Goal: Register for event/course

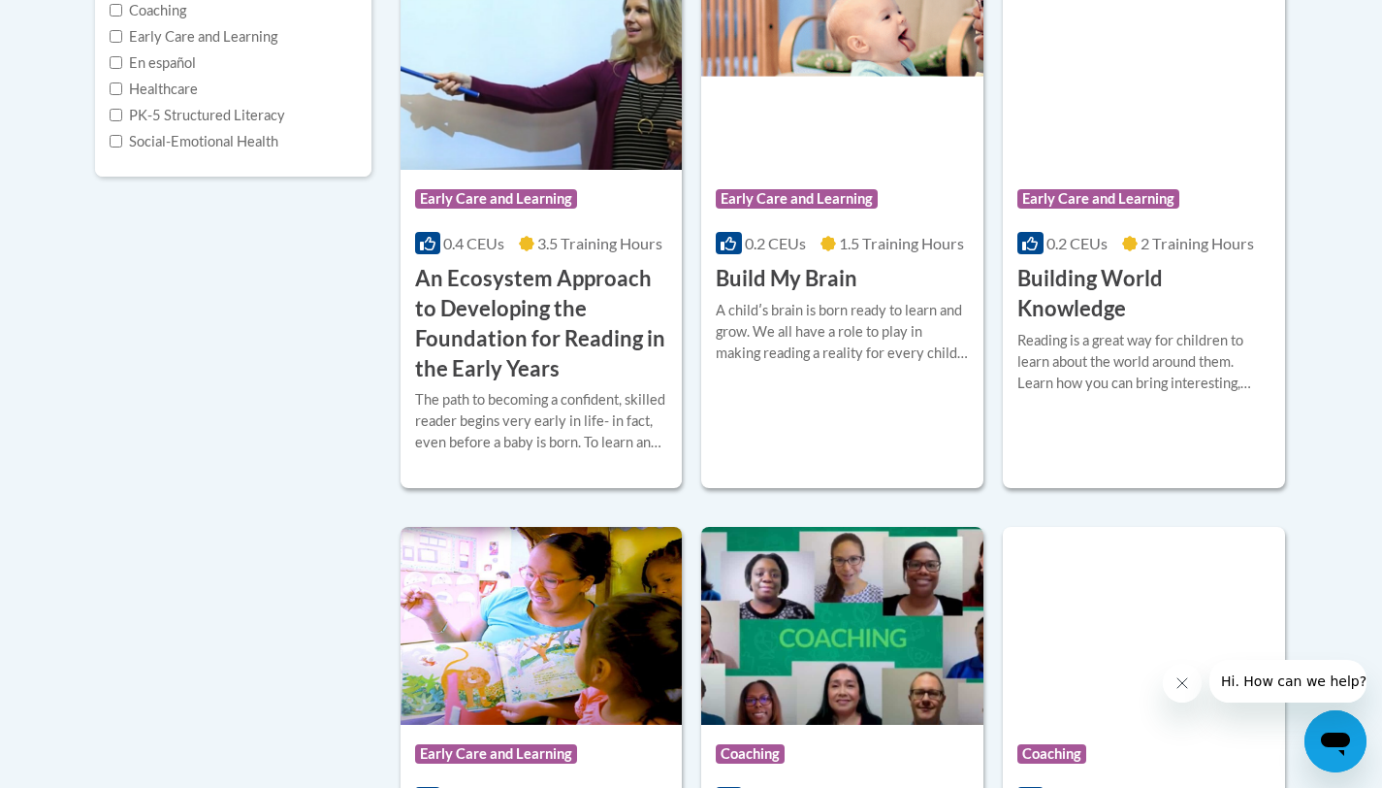
scroll to position [665, 0]
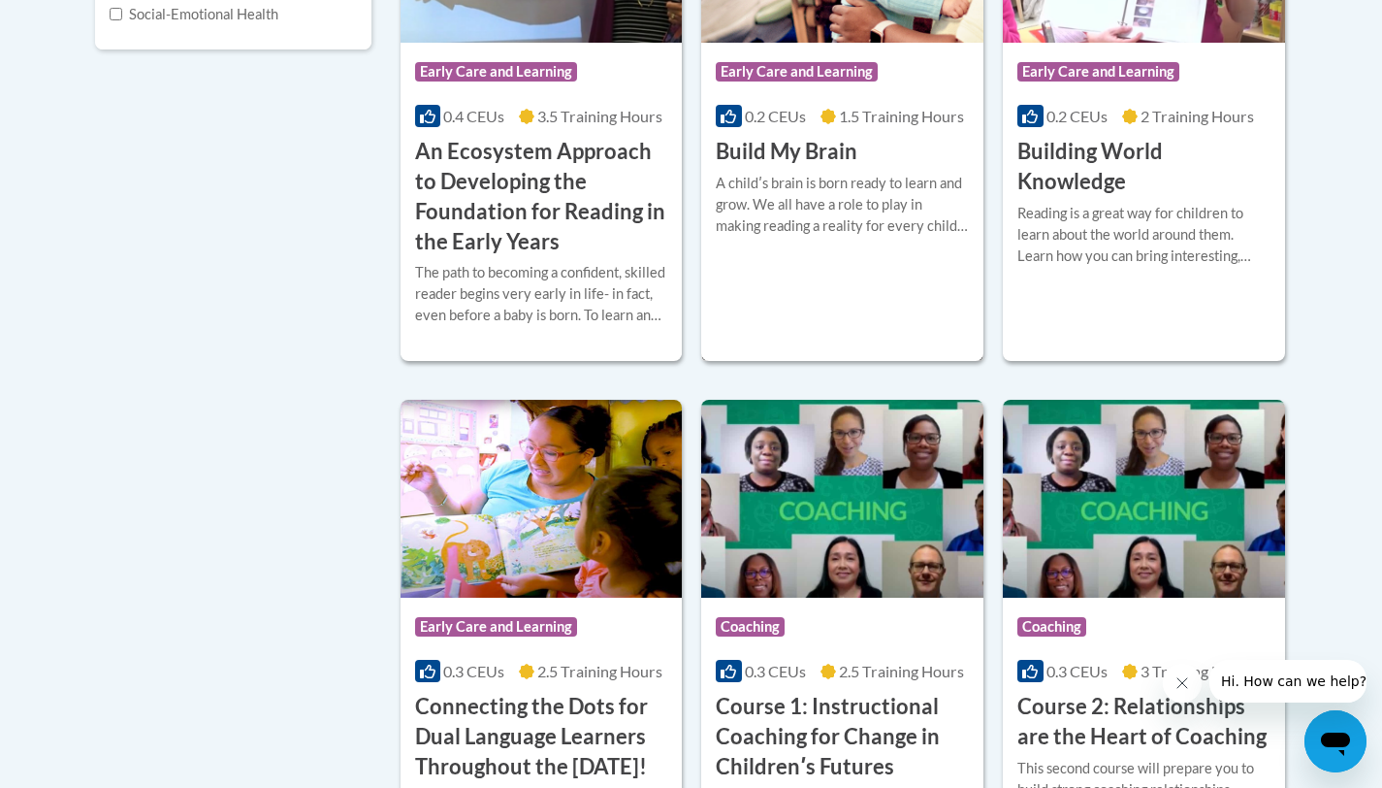
click at [845, 321] on div "Course Category: Early Care and Learning 0.2 CEUs 1.5 Training Hours COURSE Bui…" at bounding box center [842, 103] width 282 height 516
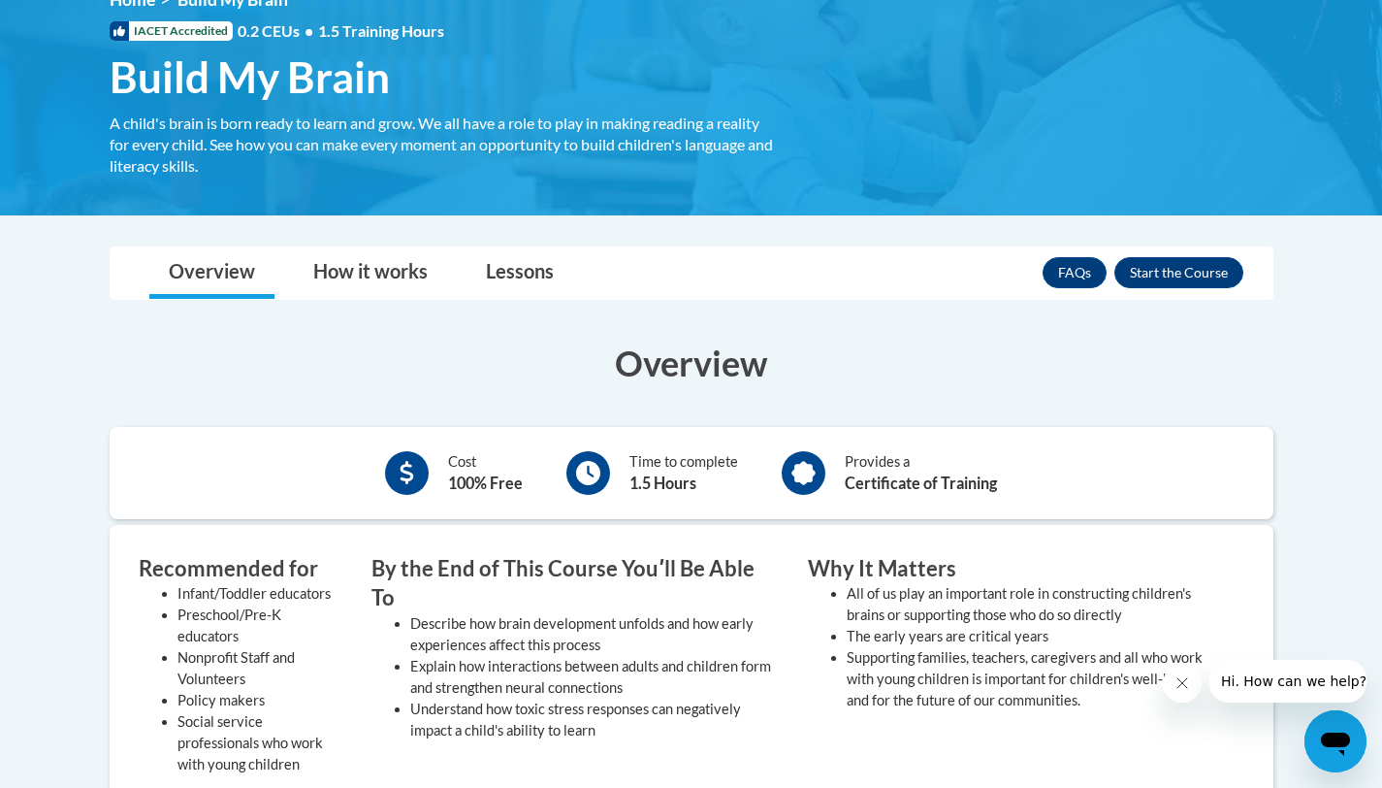
scroll to position [245, 0]
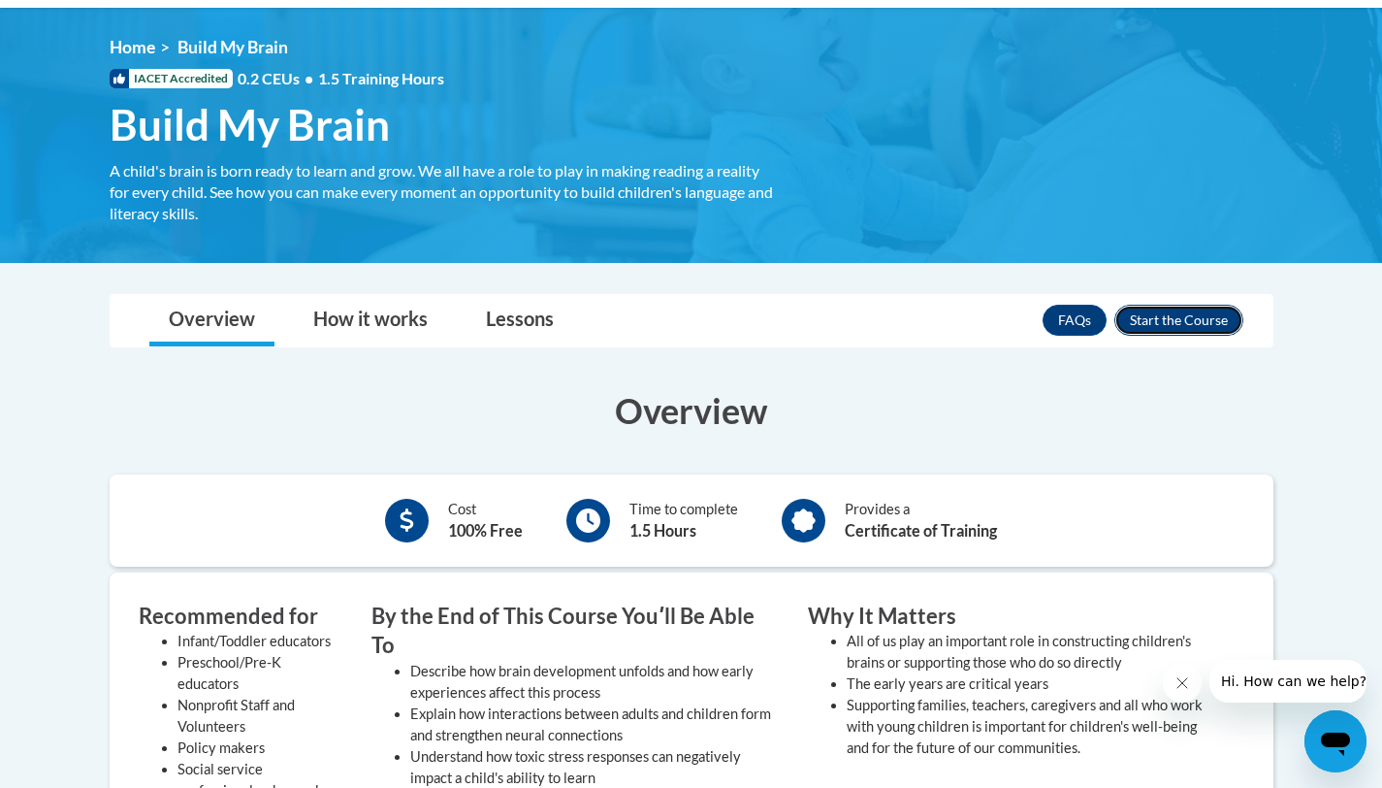
click at [1131, 324] on button "Enroll" at bounding box center [1179, 320] width 129 height 31
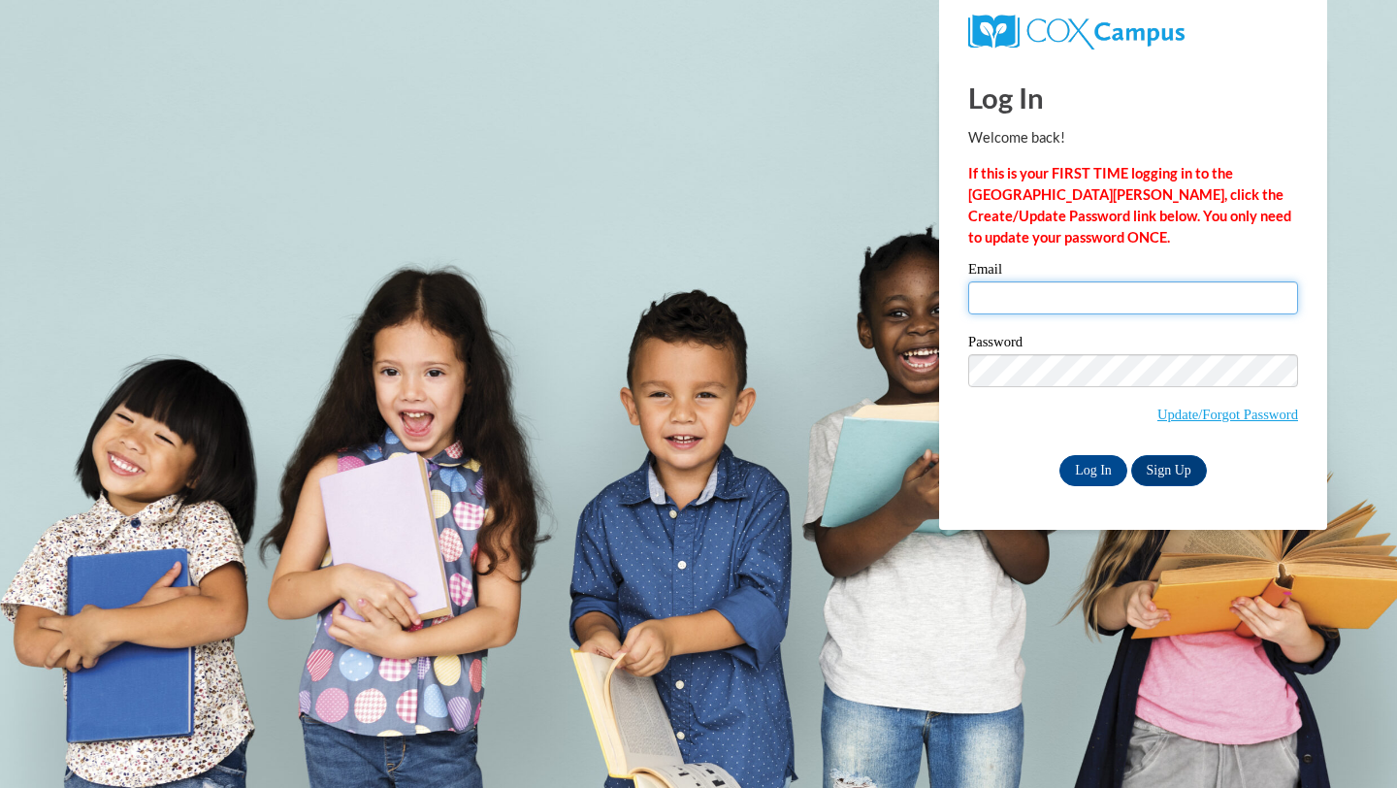
click at [1032, 288] on input "Email" at bounding box center [1133, 297] width 330 height 33
type input "[EMAIL_ADDRESS][DOMAIN_NAME]"
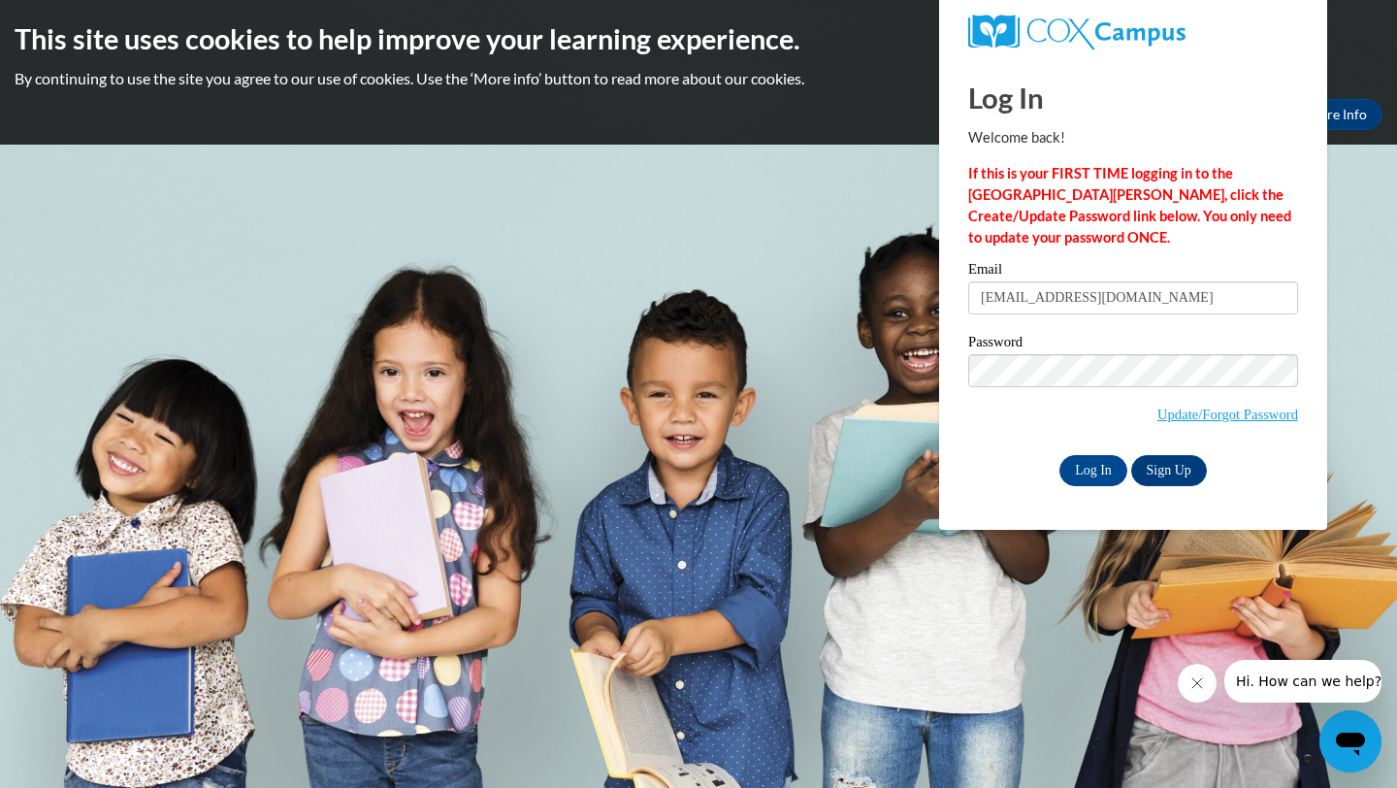
click at [827, 258] on body "This site uses cookies to help improve your learning experience. By continuing …" at bounding box center [698, 394] width 1397 height 788
